Goal: Information Seeking & Learning: Learn about a topic

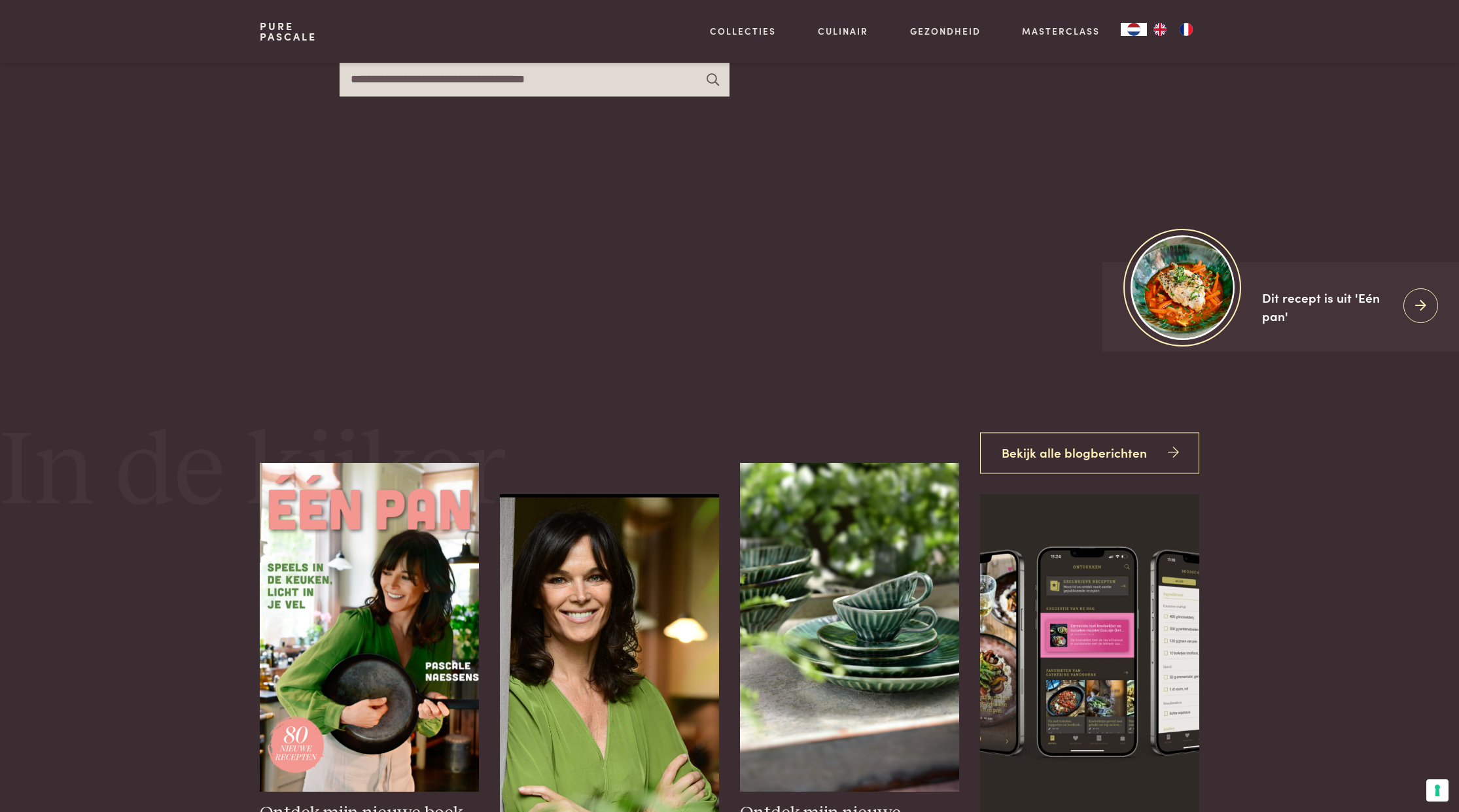
scroll to position [440, 0]
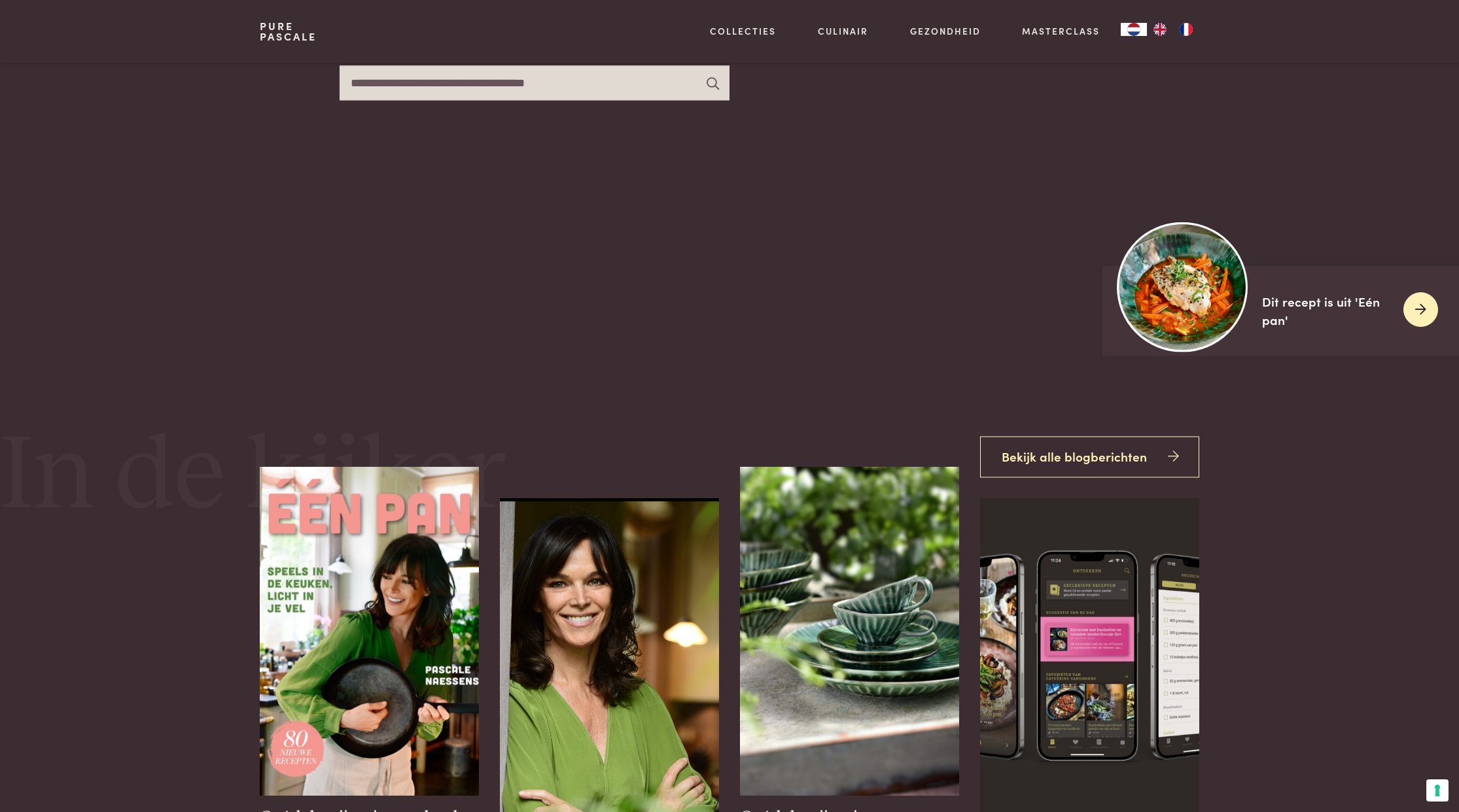
click at [1411, 309] on div at bounding box center [1421, 310] width 35 height 35
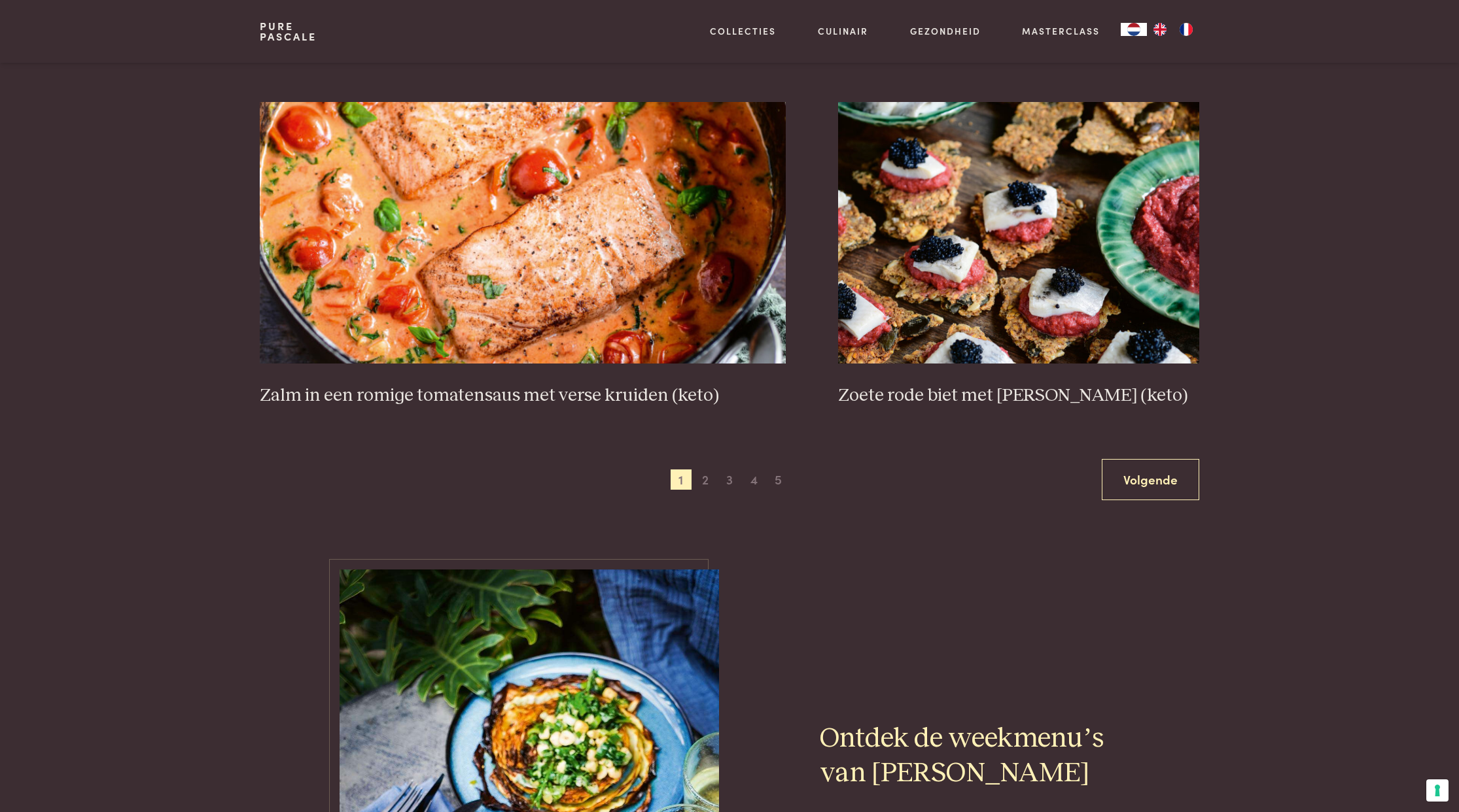
scroll to position [2322, 0]
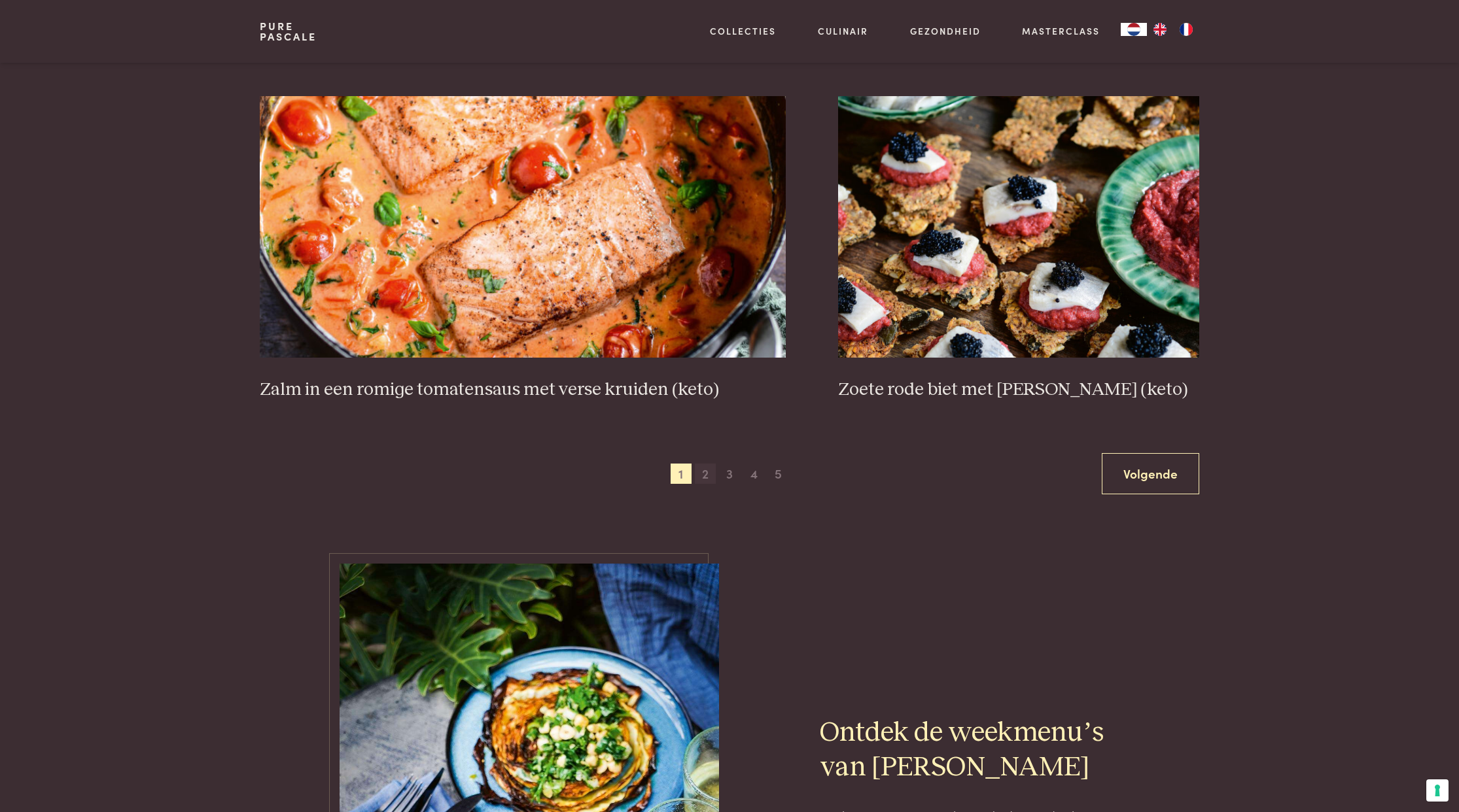
click at [709, 475] on span "2" at bounding box center [705, 474] width 21 height 21
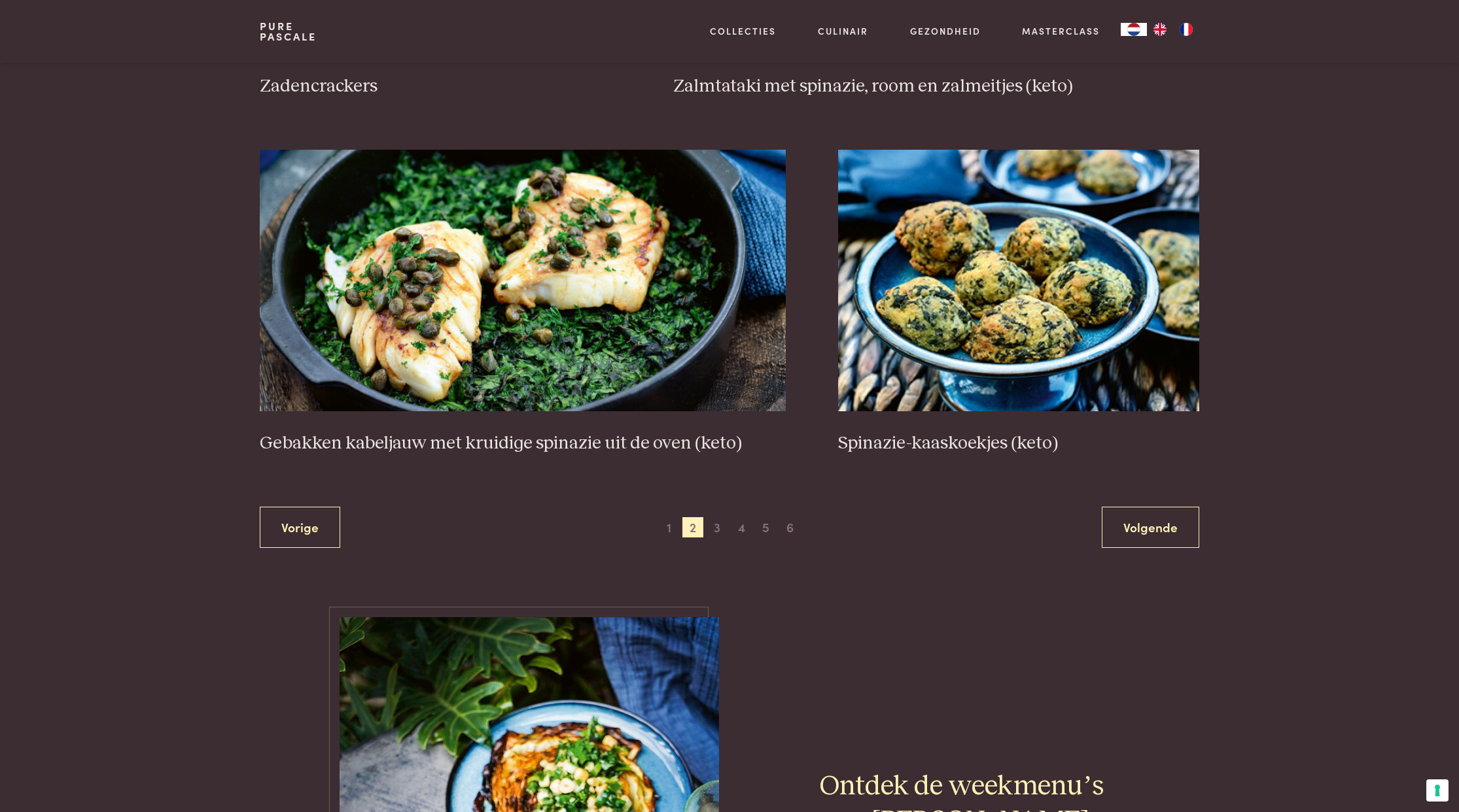
scroll to position [2269, 0]
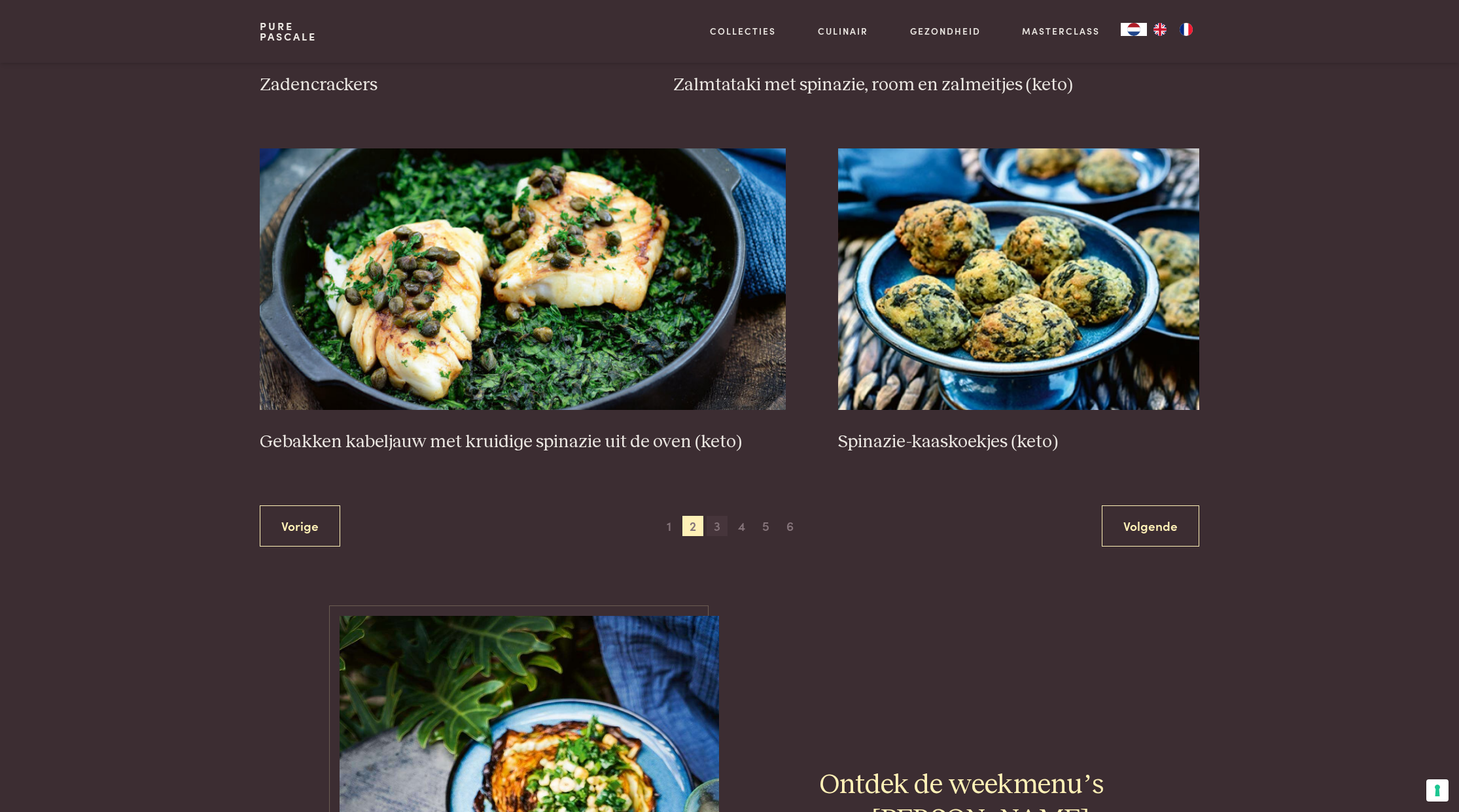
click at [718, 527] on span "3" at bounding box center [716, 526] width 21 height 21
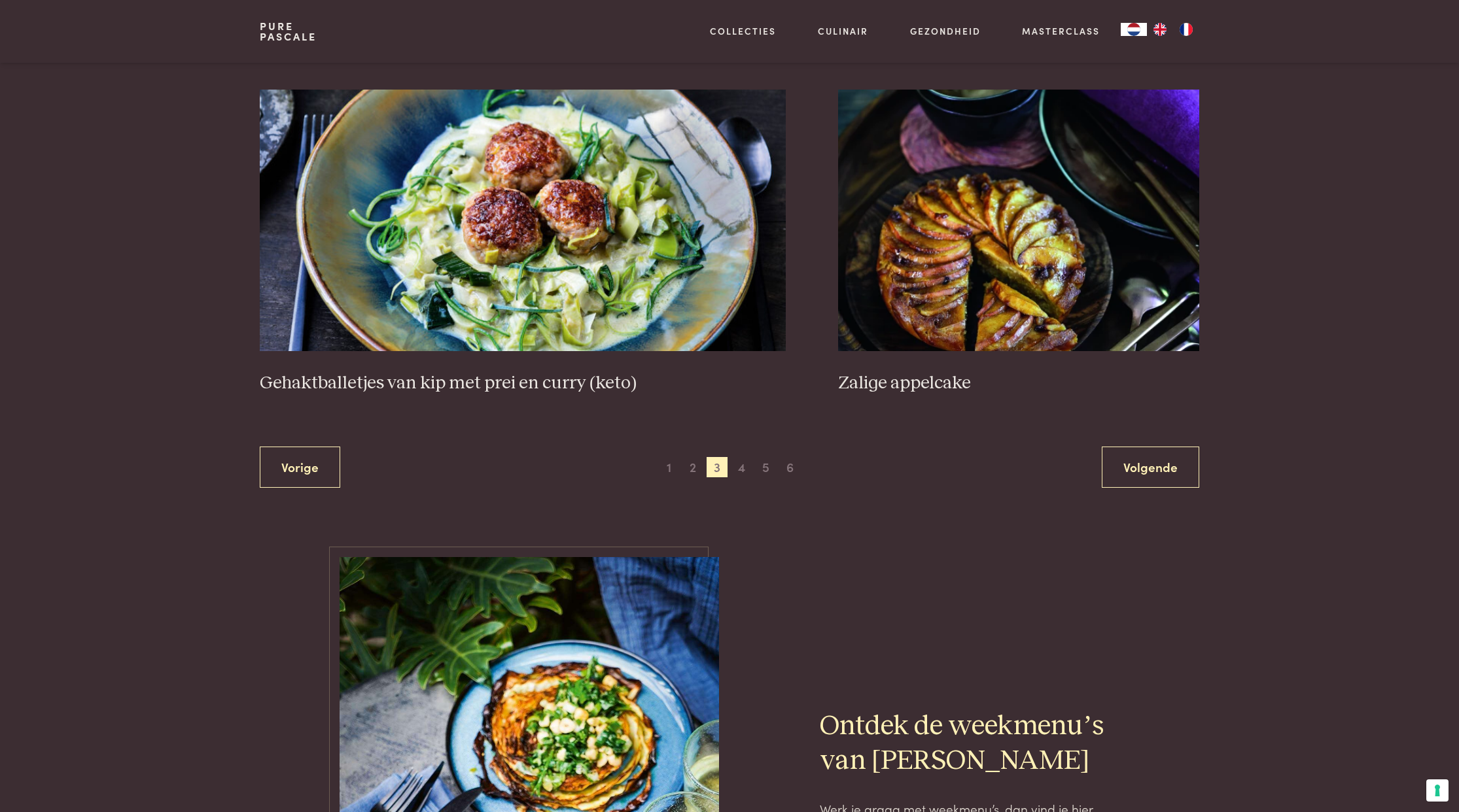
scroll to position [2374, 0]
click at [566, 259] on img at bounding box center [523, 219] width 527 height 261
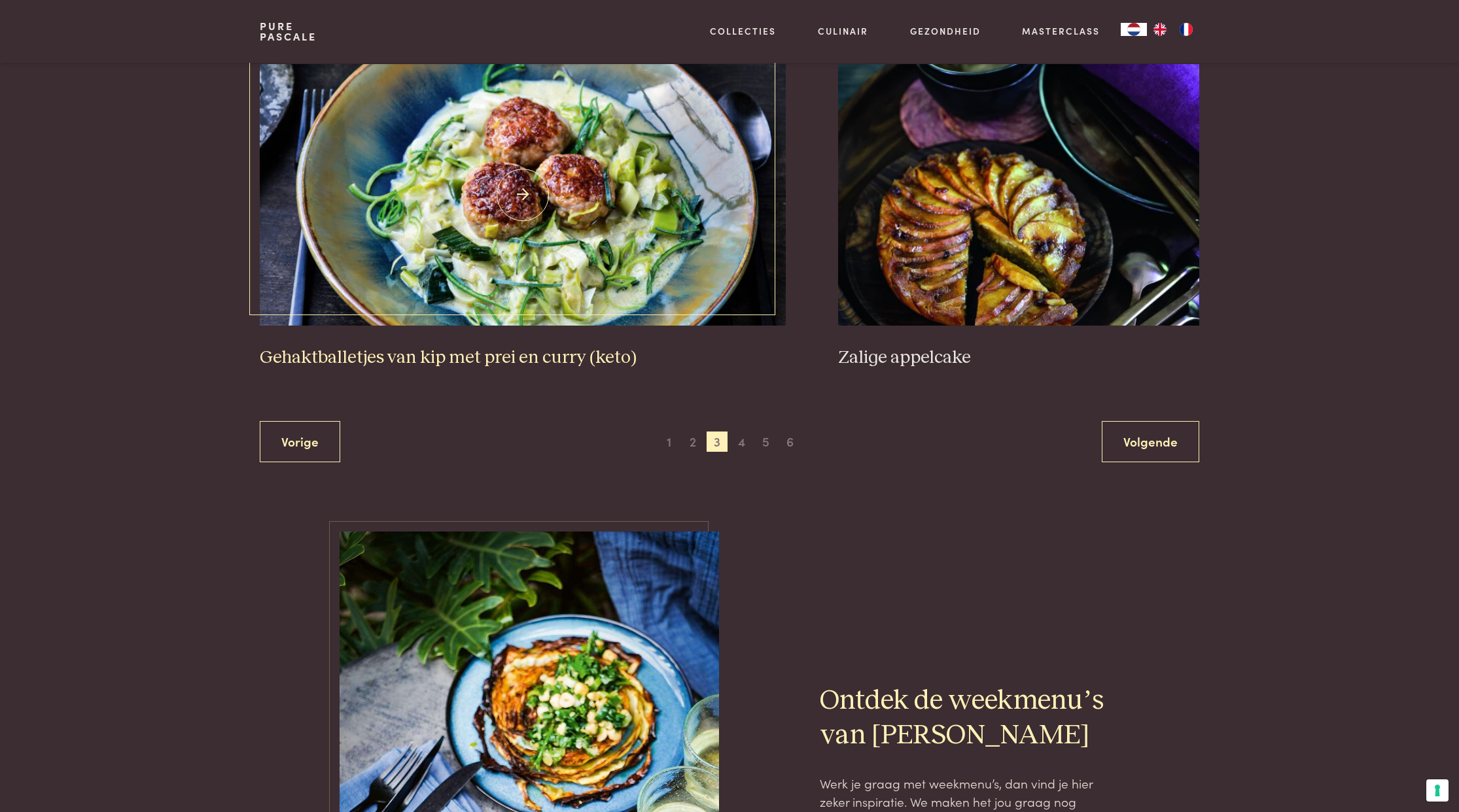
scroll to position [2399, 0]
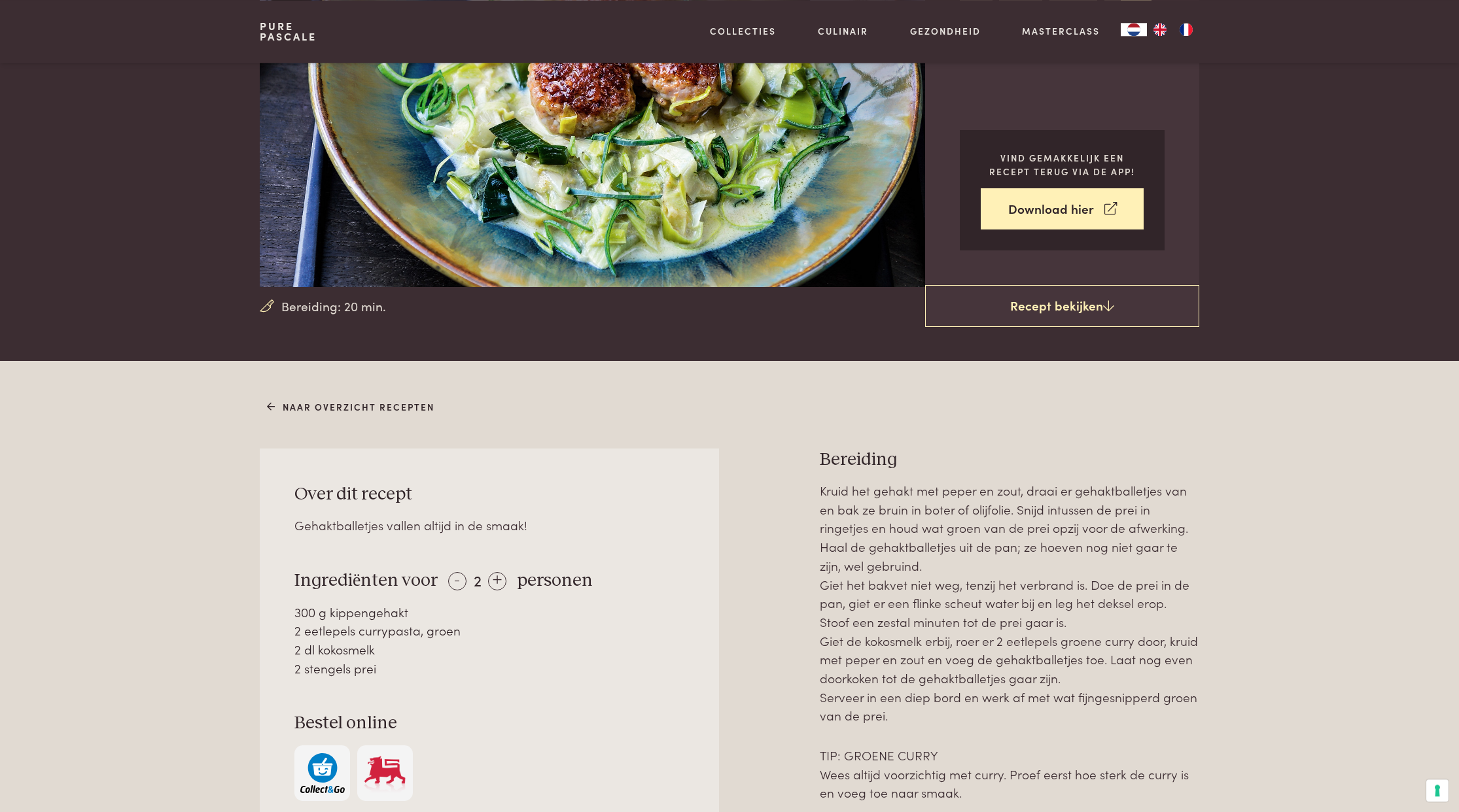
scroll to position [184, 0]
